Goal: Task Accomplishment & Management: Use online tool/utility

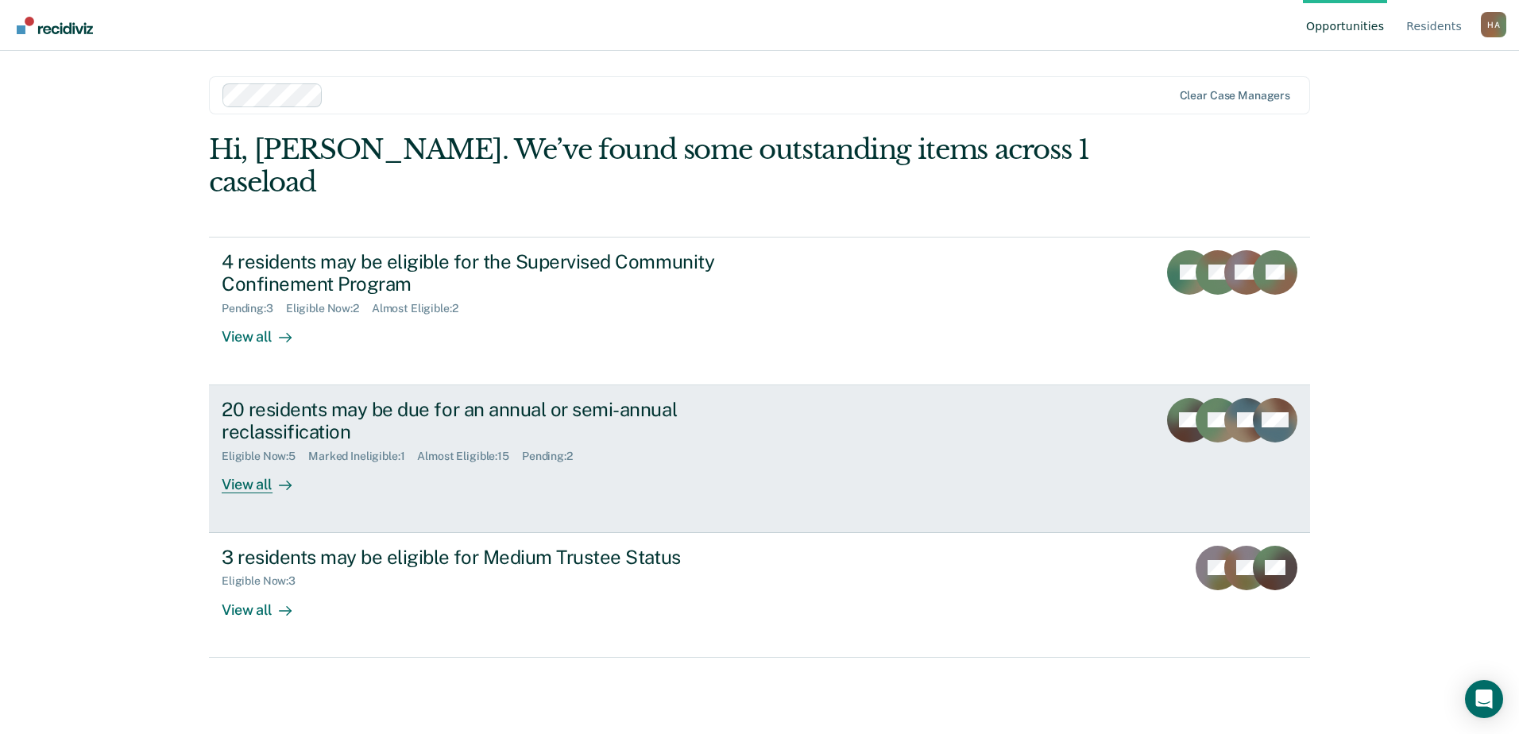
click at [357, 398] on div "20 residents may be due for an annual or semi-annual reclassification" at bounding box center [501, 421] width 558 height 46
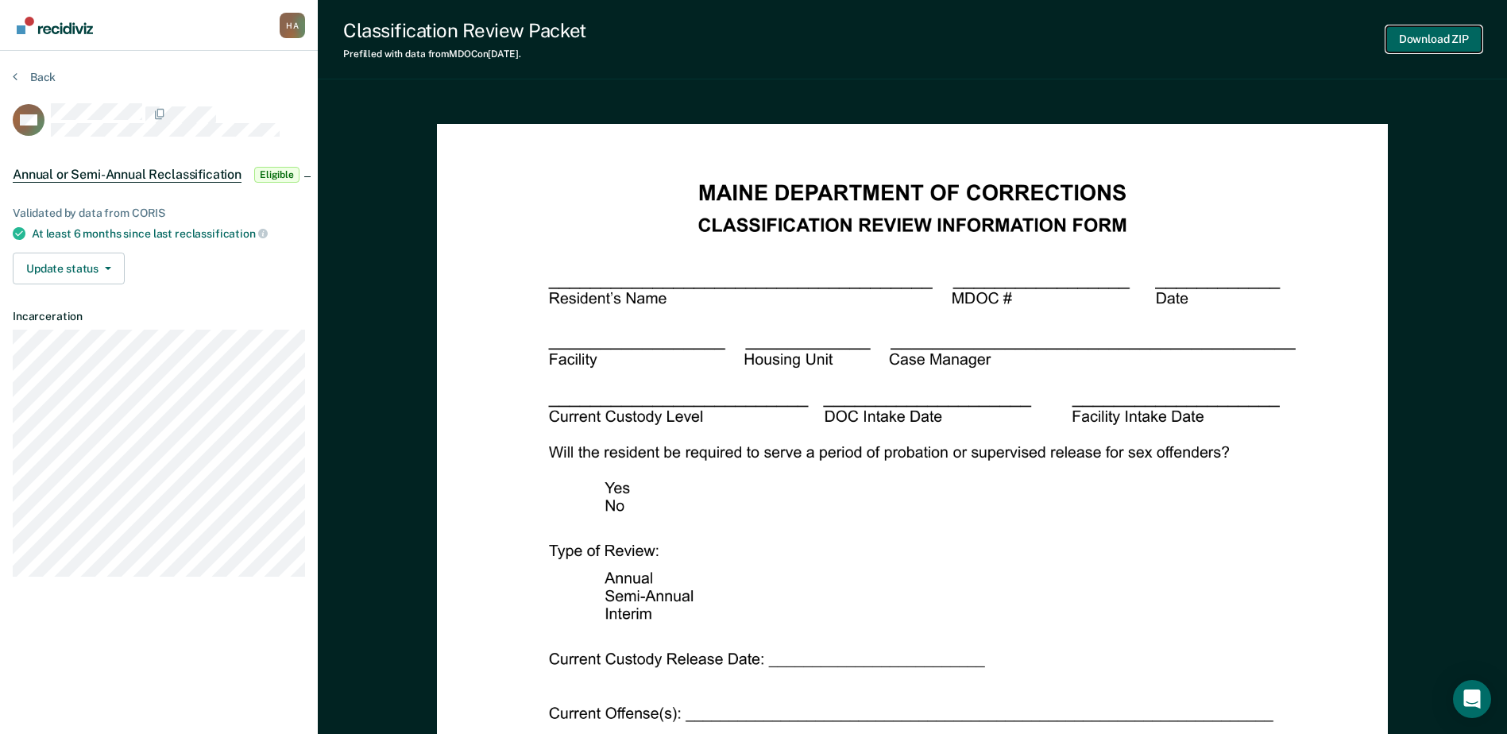
click at [1466, 44] on button "Download ZIP" at bounding box center [1434, 39] width 95 height 26
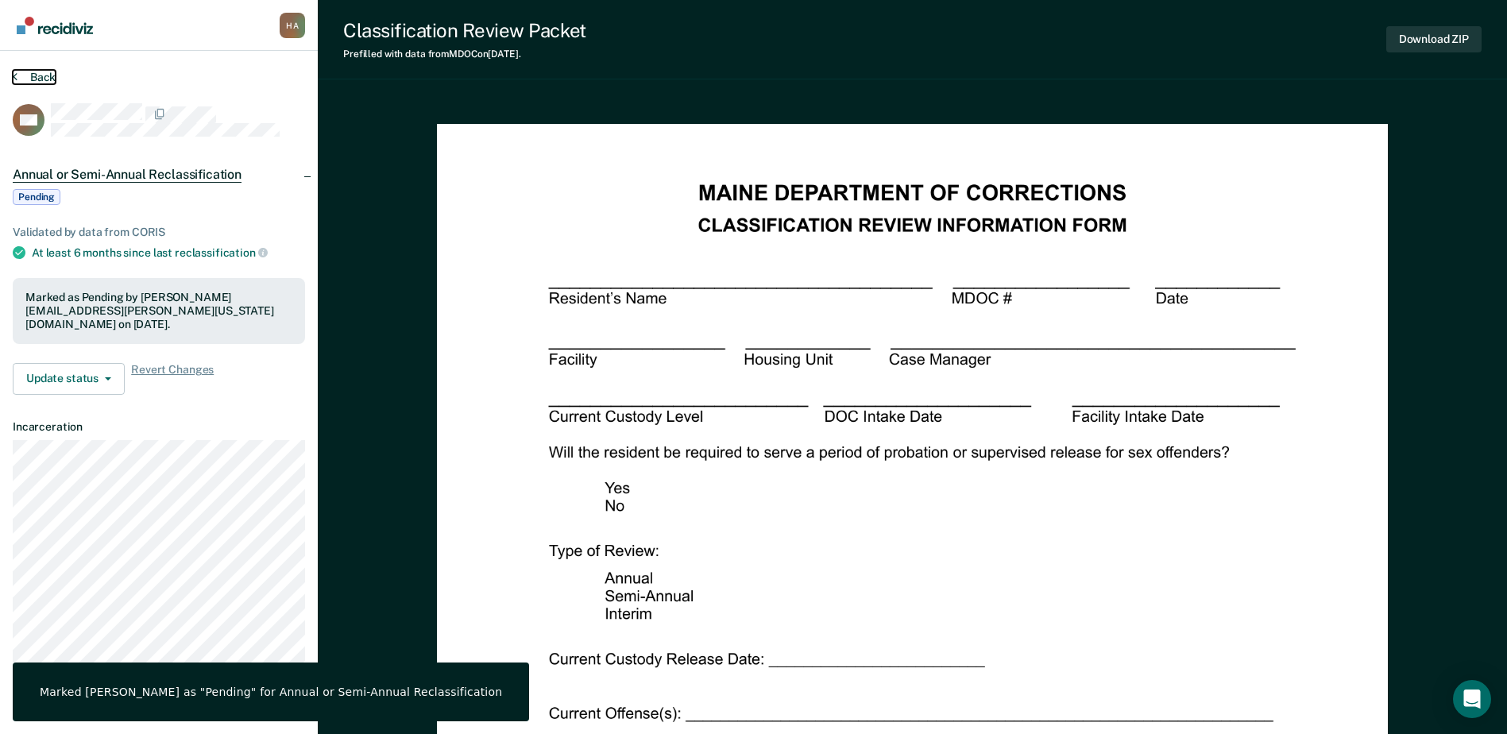
click at [43, 72] on button "Back" at bounding box center [34, 77] width 43 height 14
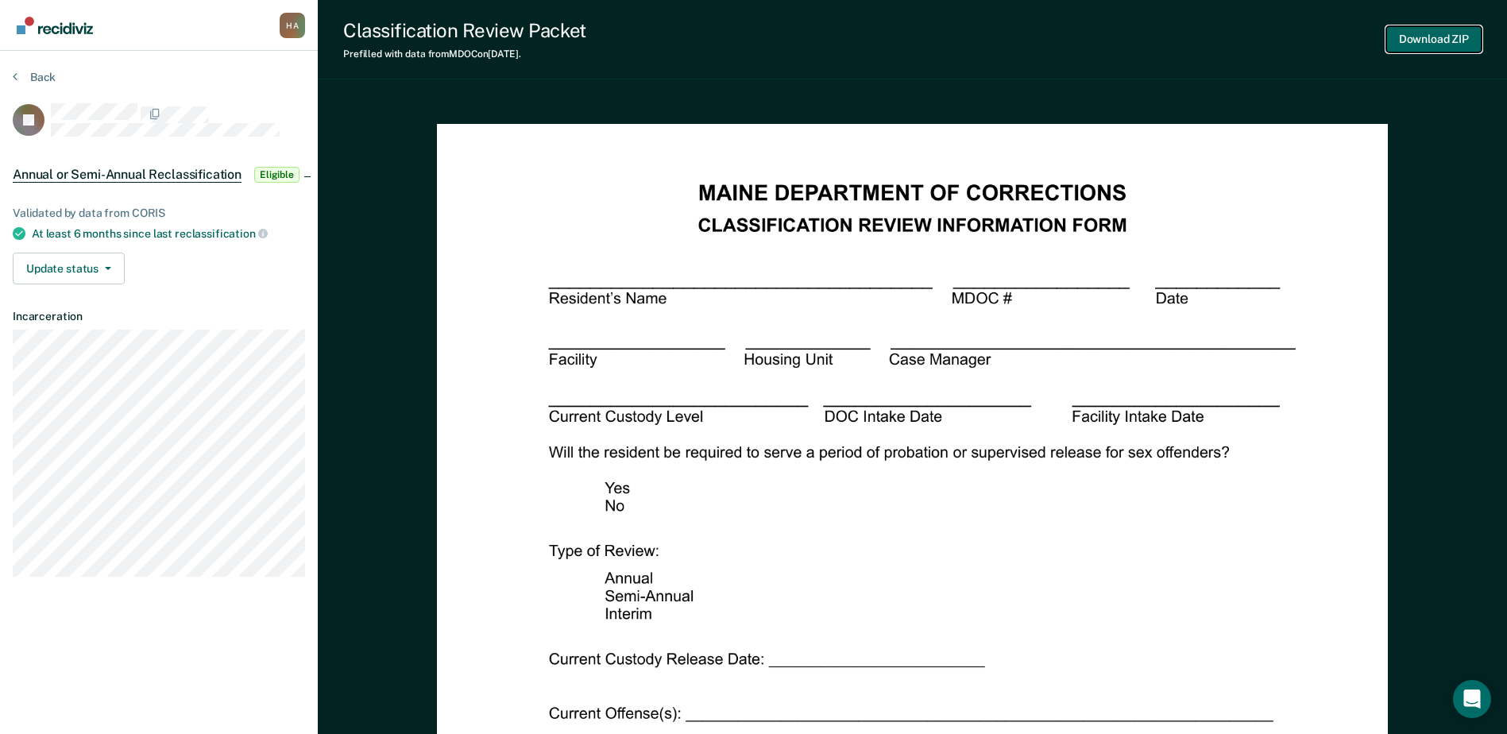
click at [1445, 40] on button "Download ZIP" at bounding box center [1434, 39] width 95 height 26
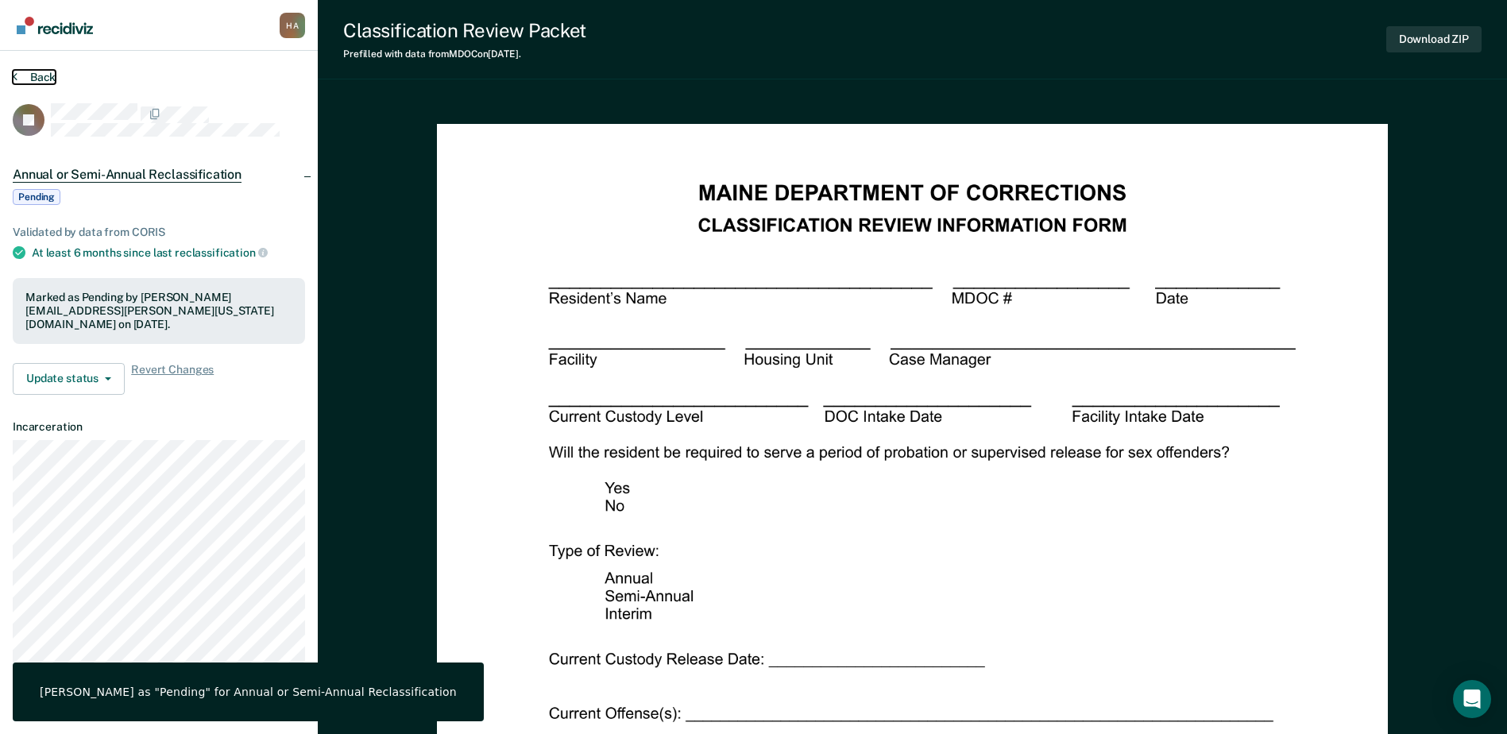
click at [46, 72] on button "Back" at bounding box center [34, 77] width 43 height 14
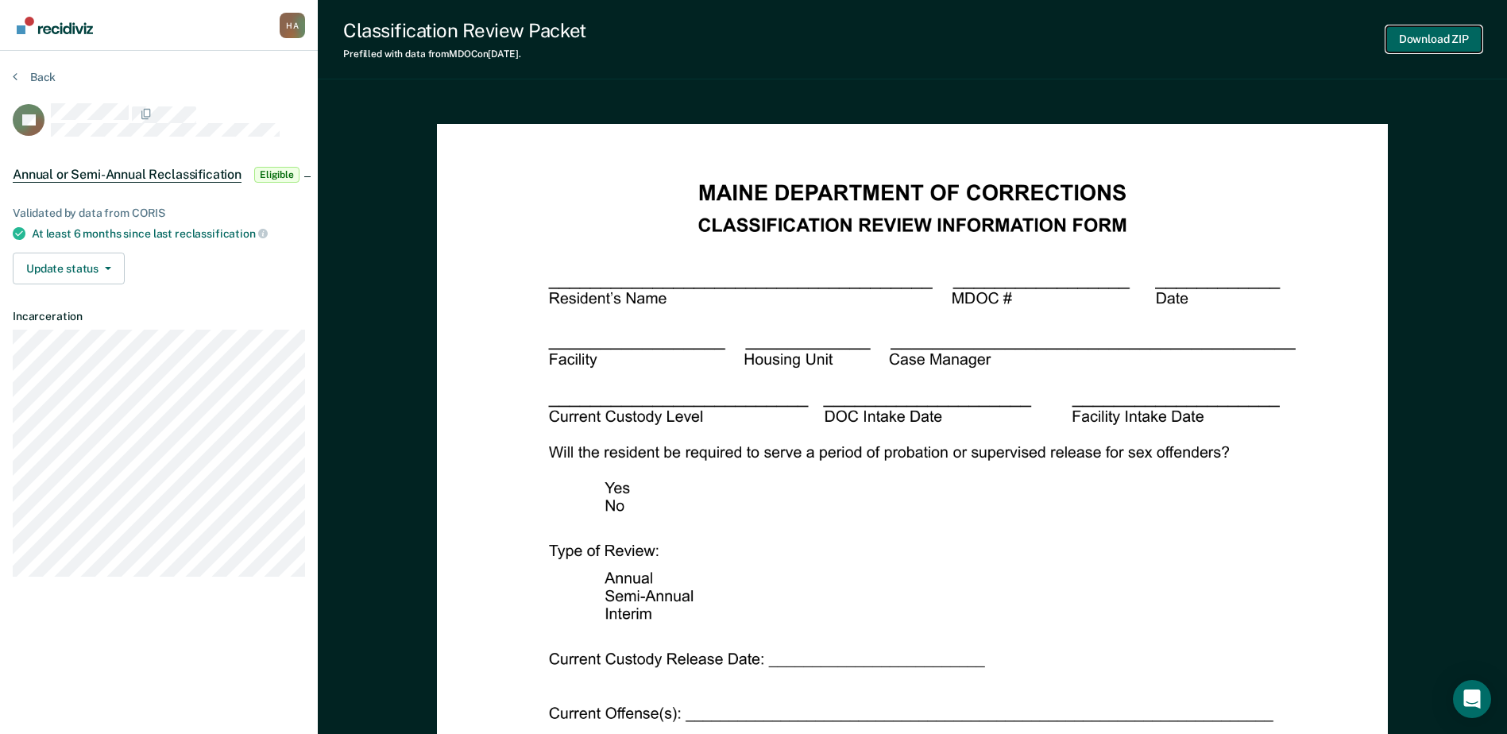
click at [1448, 39] on button "Download ZIP" at bounding box center [1434, 39] width 95 height 26
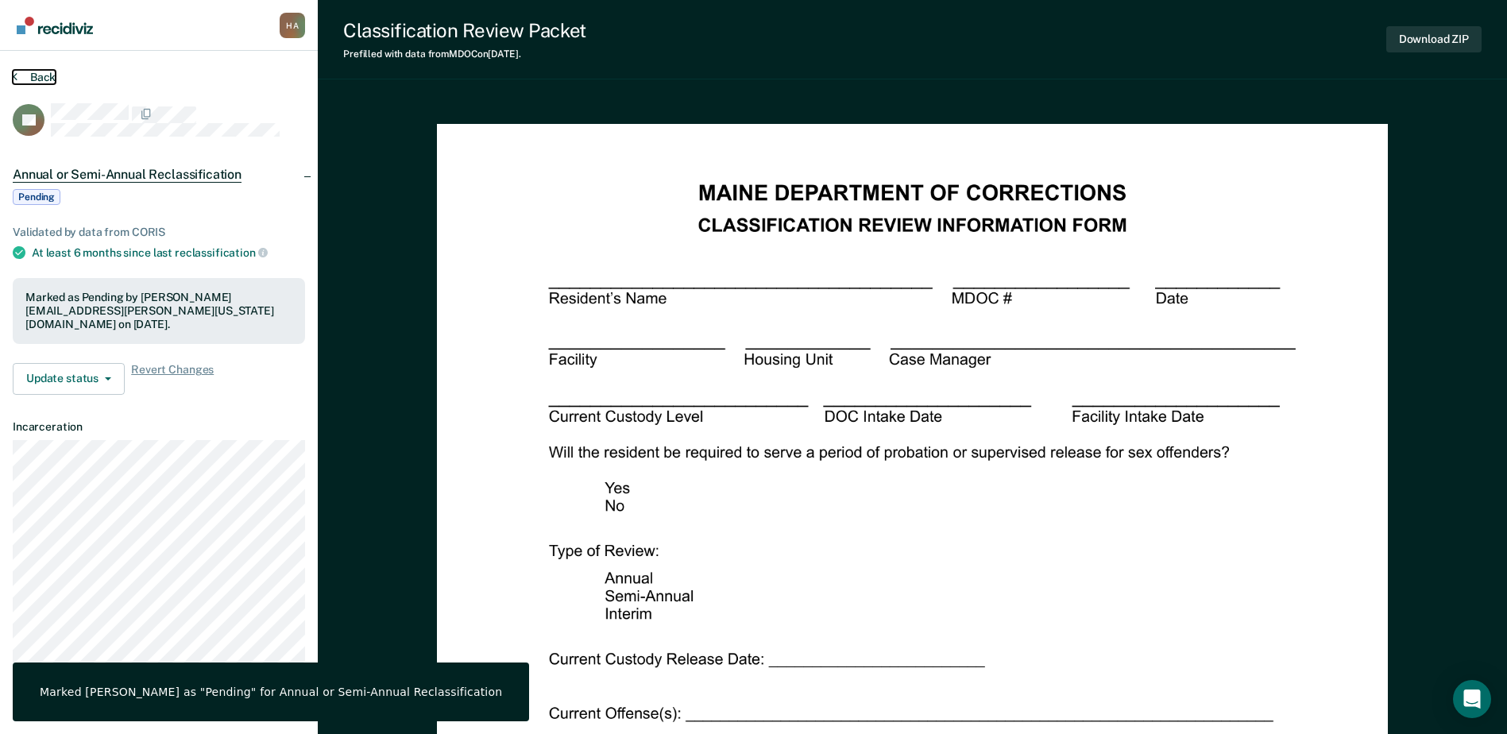
click at [38, 73] on button "Back" at bounding box center [34, 77] width 43 height 14
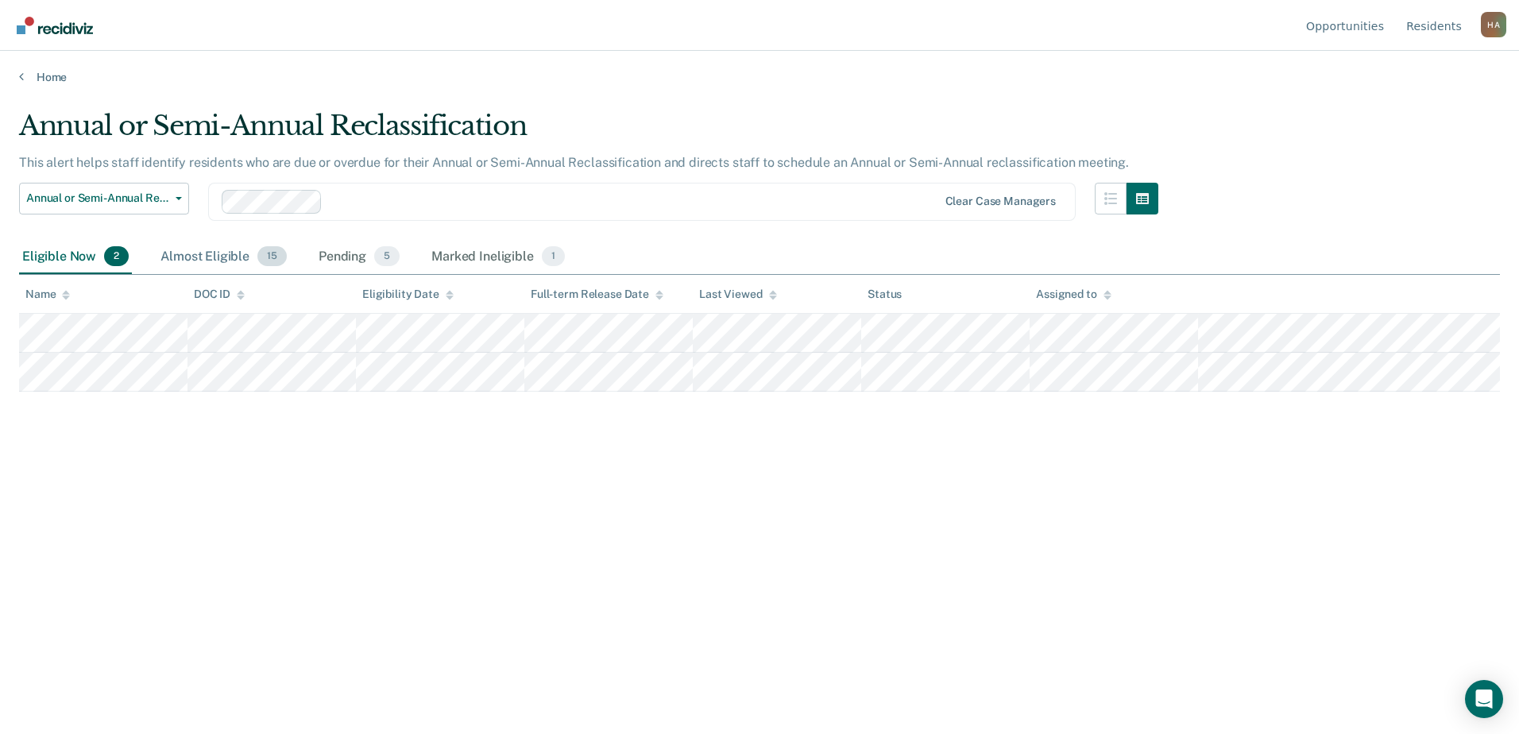
click at [230, 249] on div "Almost Eligible 15" at bounding box center [223, 257] width 133 height 35
